Goal: Check status: Check status

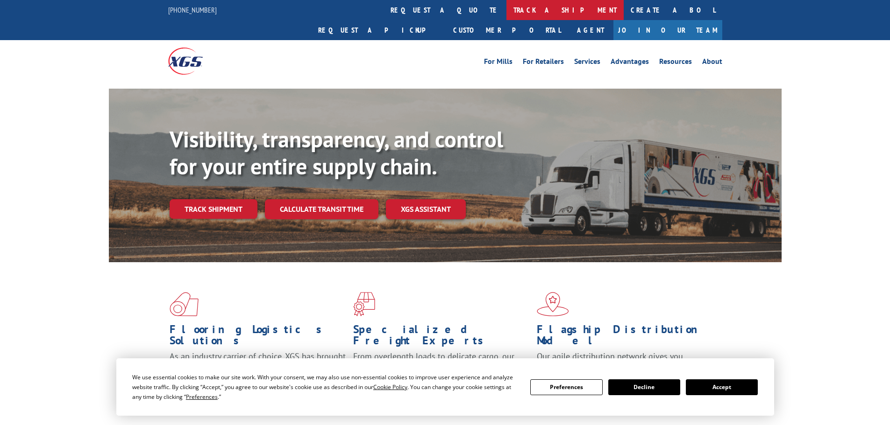
click at [506, 9] on link "track a shipment" at bounding box center [564, 10] width 117 height 20
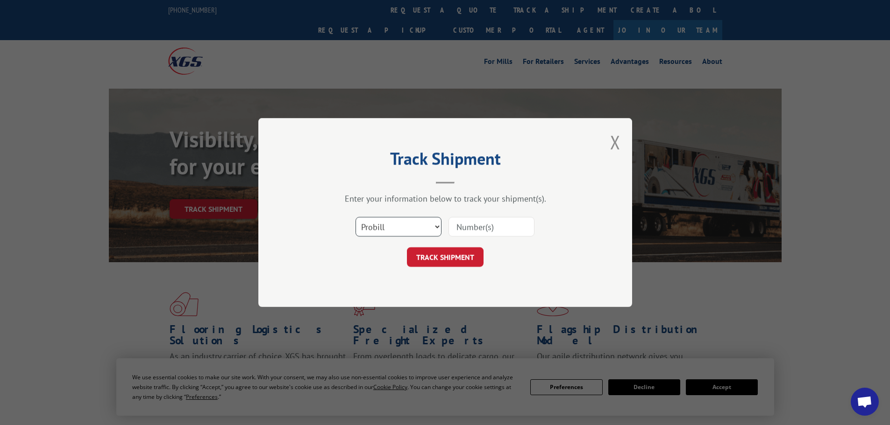
click at [428, 222] on select "Select category... Probill BOL PO" at bounding box center [398, 227] width 86 height 20
select select "po"
click at [355, 217] on select "Select category... Probill BOL PO" at bounding box center [398, 227] width 86 height 20
click at [480, 225] on input at bounding box center [491, 227] width 86 height 20
paste input "06515572"
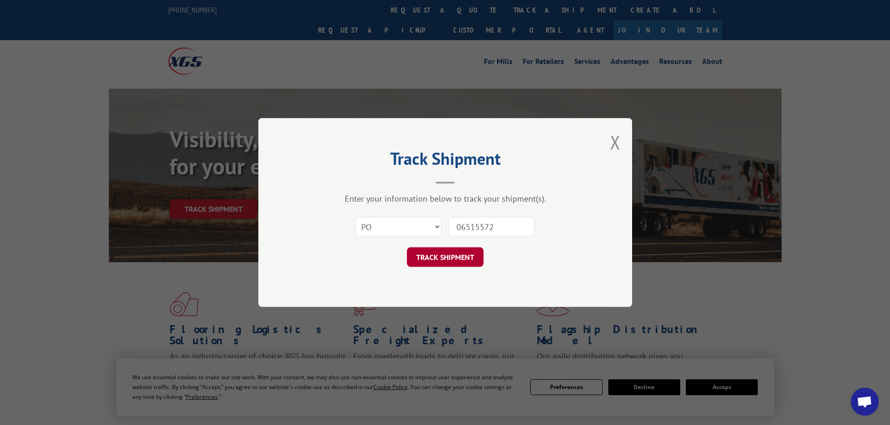
type input "06515572"
click at [462, 261] on button "TRACK SHIPMENT" at bounding box center [445, 257] width 77 height 20
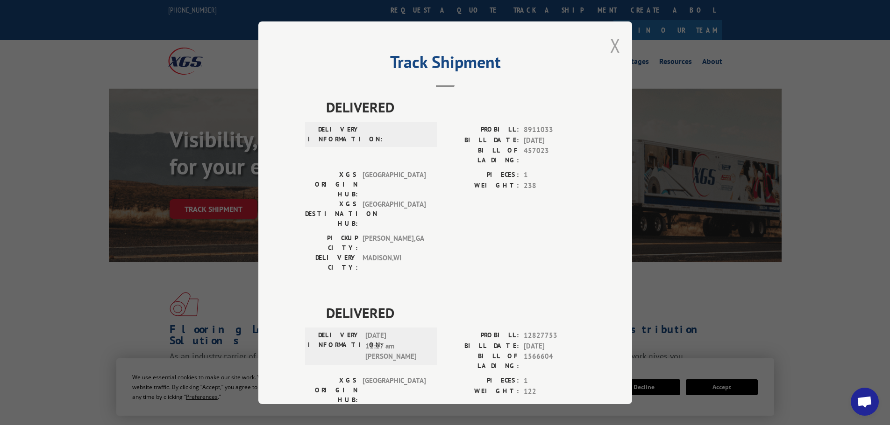
click at [610, 45] on button "Close modal" at bounding box center [615, 45] width 10 height 25
